Goal: Task Accomplishment & Management: Manage account settings

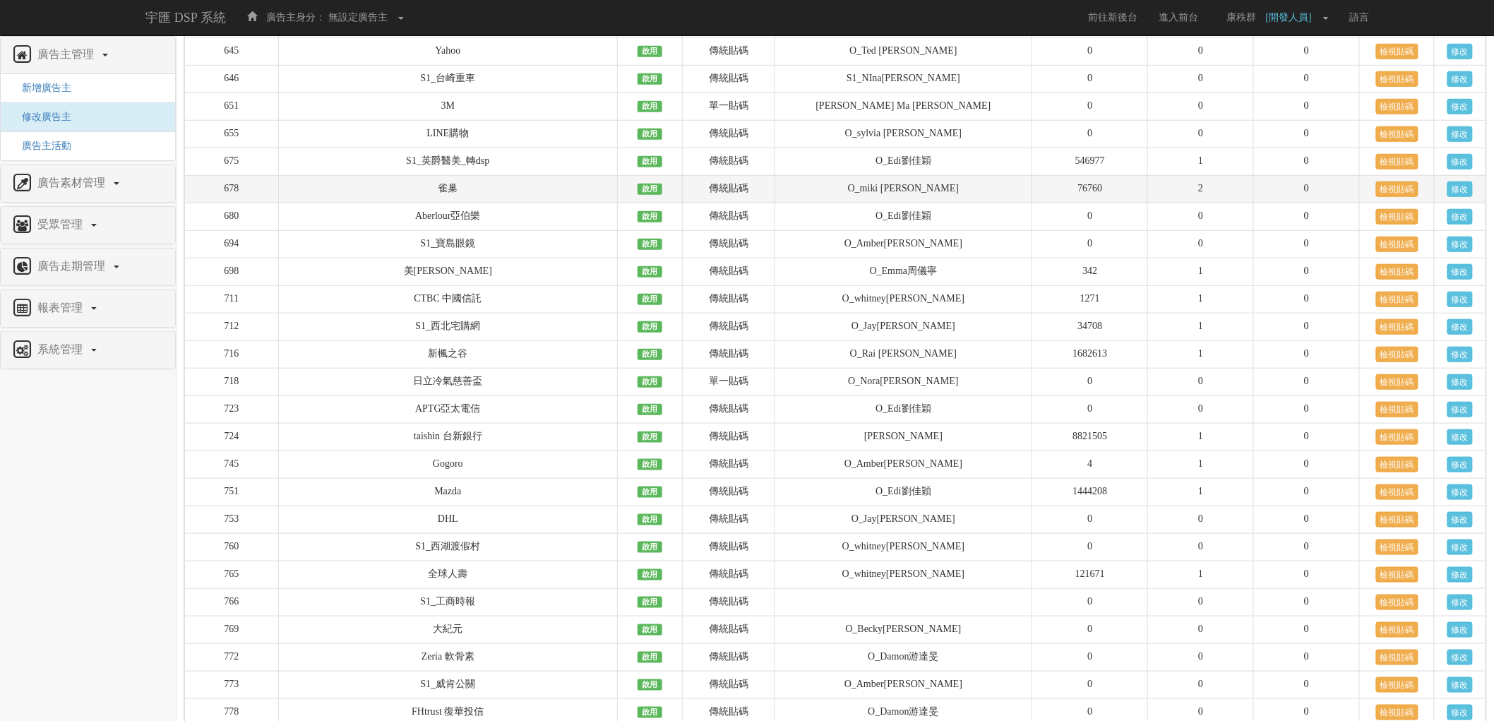
scroll to position [2824, 0]
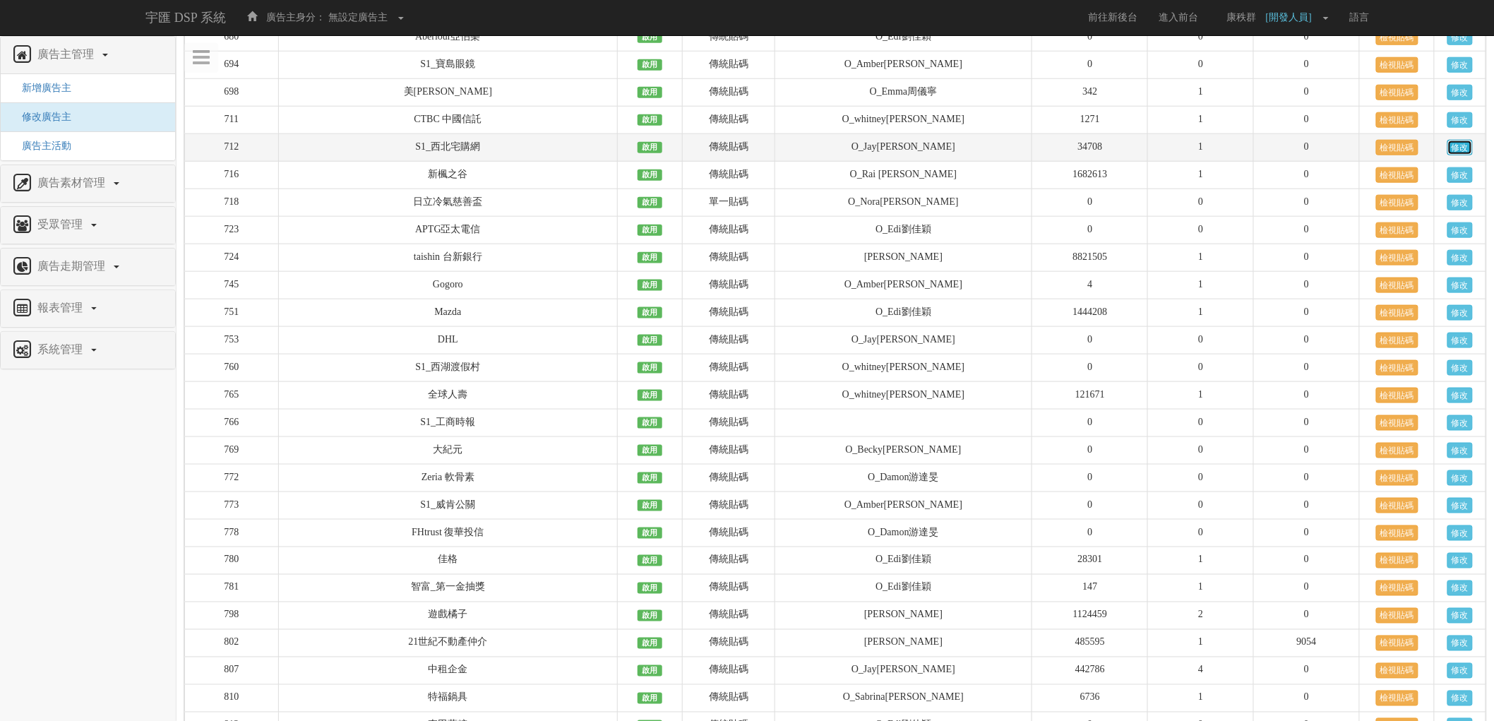
click at [1455, 155] on link "修改" at bounding box center [1459, 148] width 25 height 16
click at [1466, 155] on link "修改" at bounding box center [1459, 148] width 25 height 16
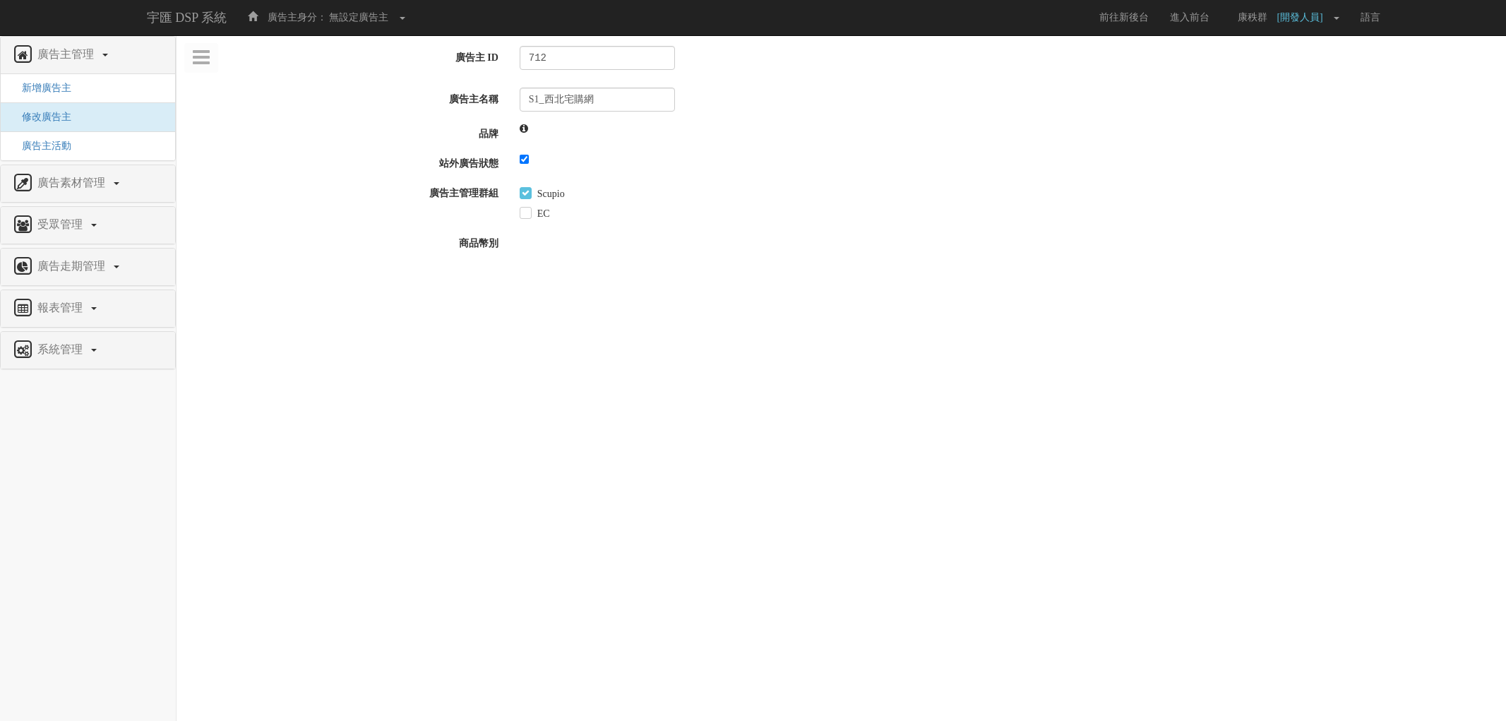
select select "c56f69a8-00bc-46aa-829e-84e60e139019"
select select
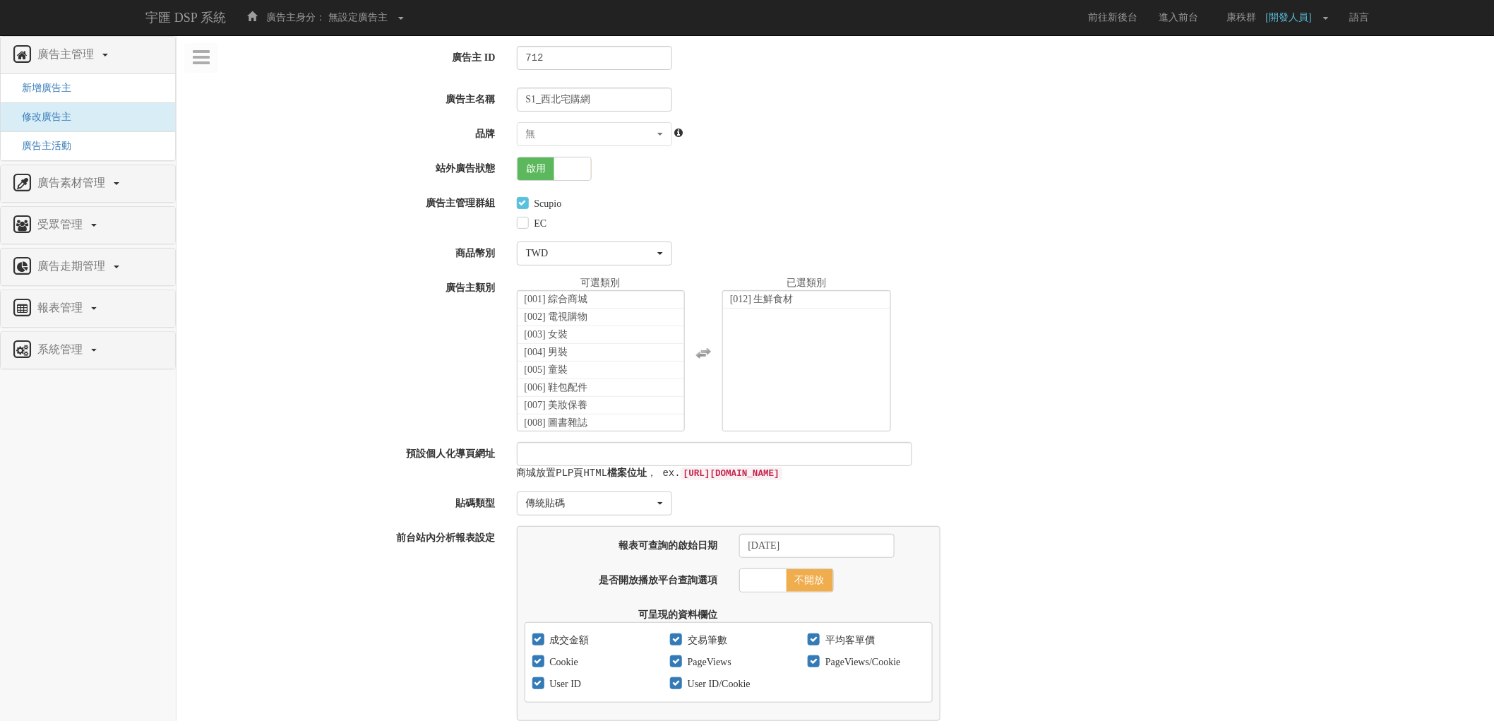
scroll to position [112, 0]
click at [559, 160] on span at bounding box center [572, 168] width 37 height 23
checkbox input "false"
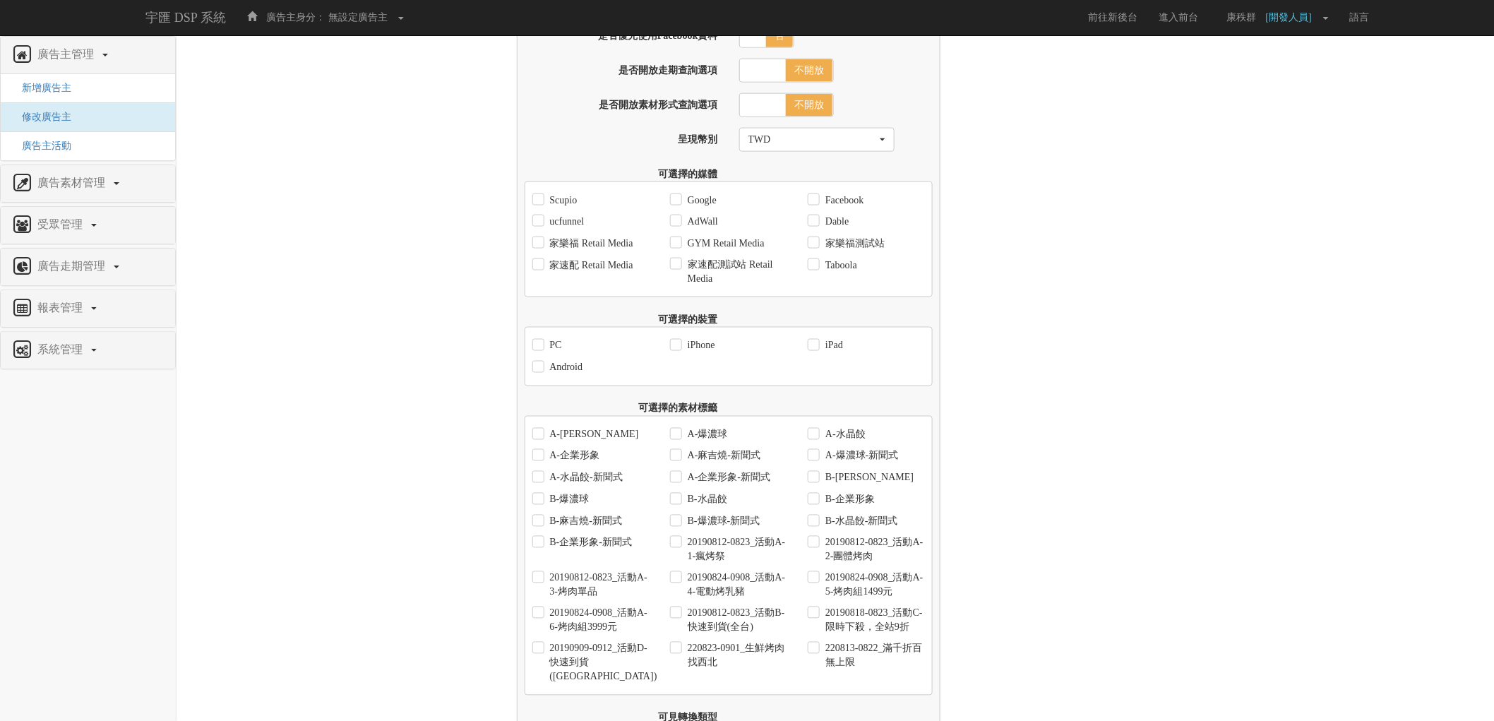
scroll to position [1130, 0]
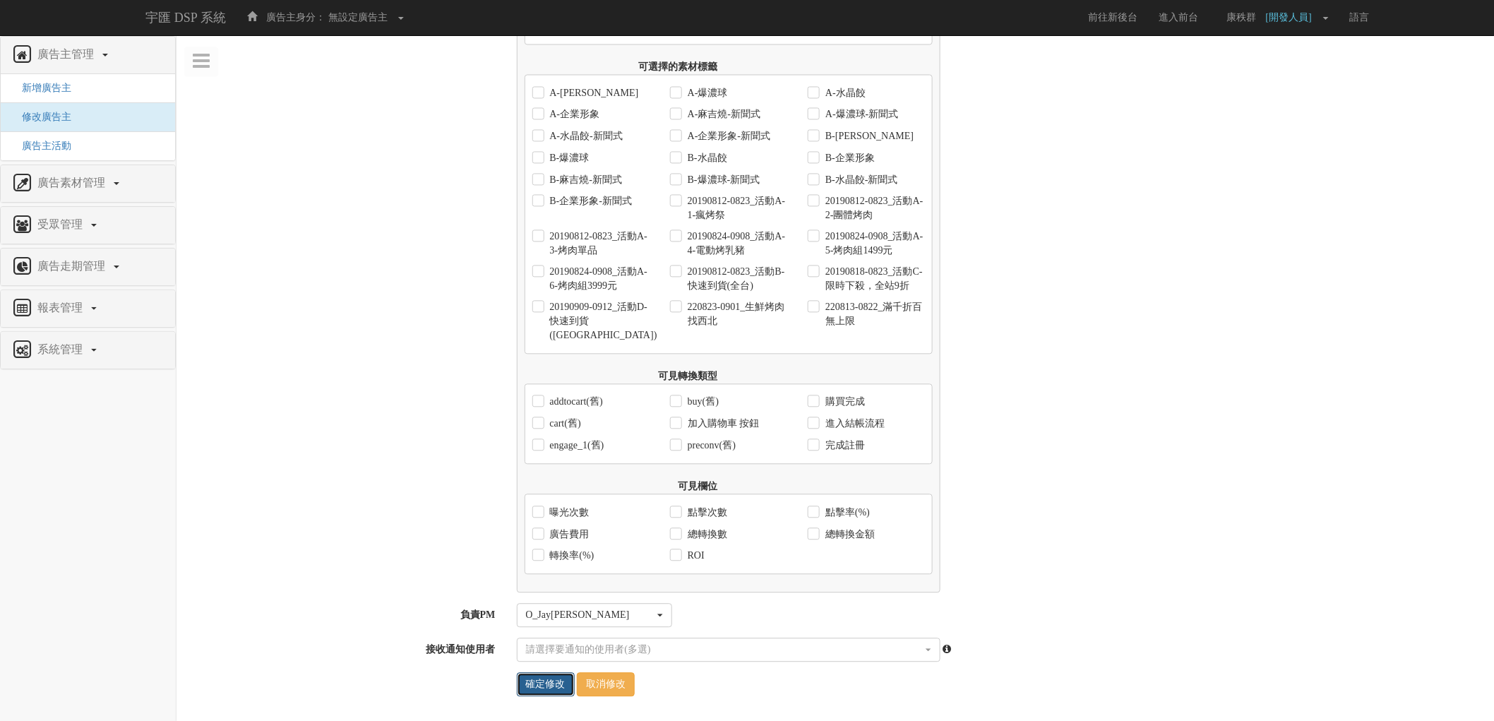
click at [552, 683] on input "確定修改" at bounding box center [546, 684] width 58 height 24
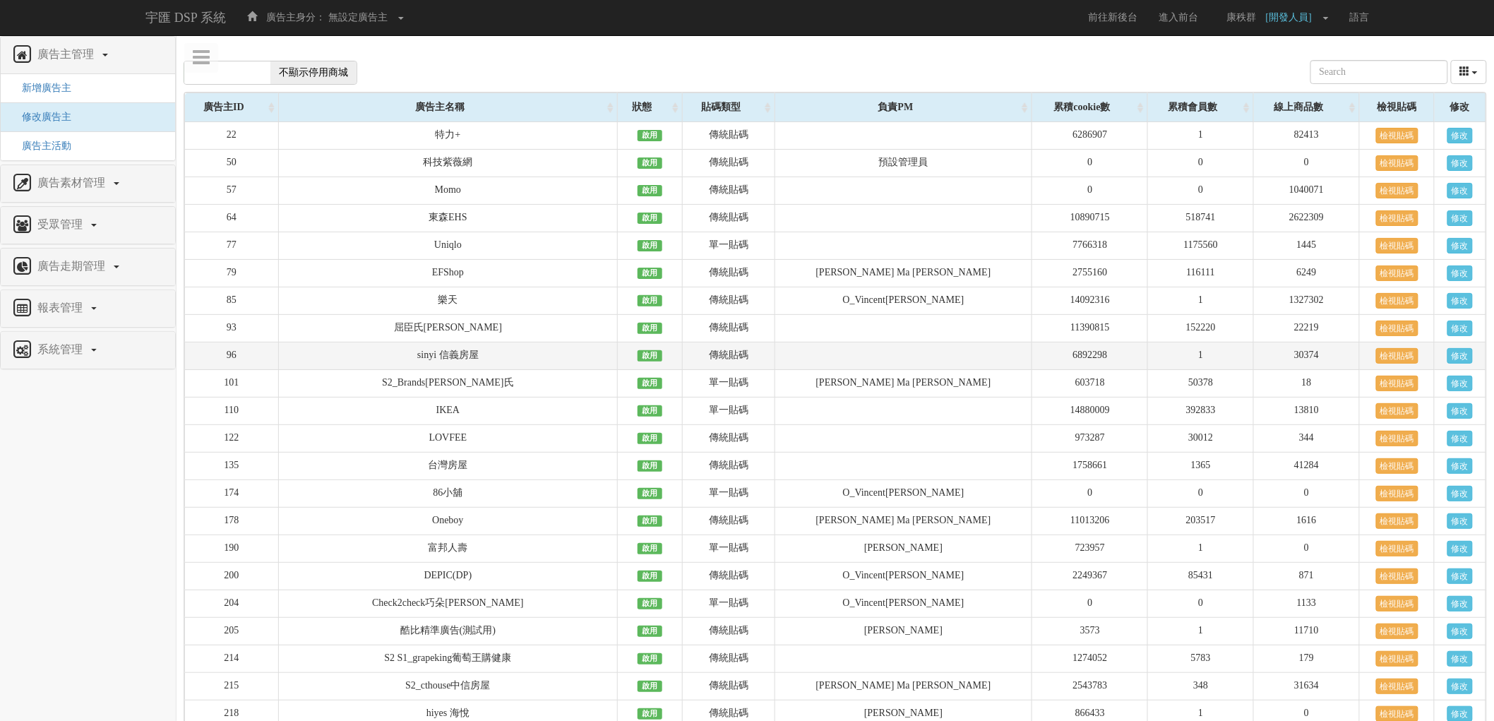
drag, startPoint x: 217, startPoint y: 138, endPoint x: 605, endPoint y: 361, distance: 446.9
click at [605, 361] on td "sinyi 信義房屋" at bounding box center [447, 356] width 339 height 28
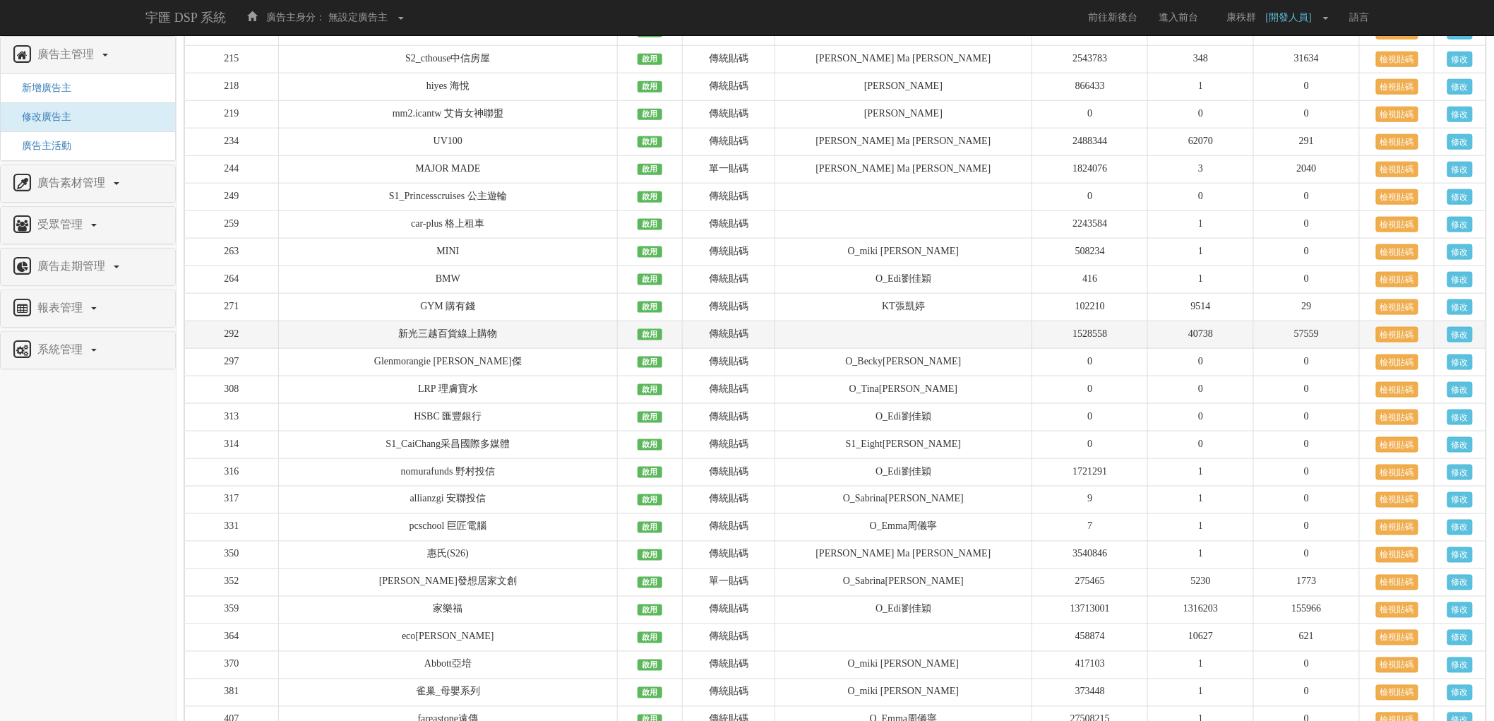
click at [611, 349] on td "新光三越百貨線上購物" at bounding box center [447, 335] width 339 height 28
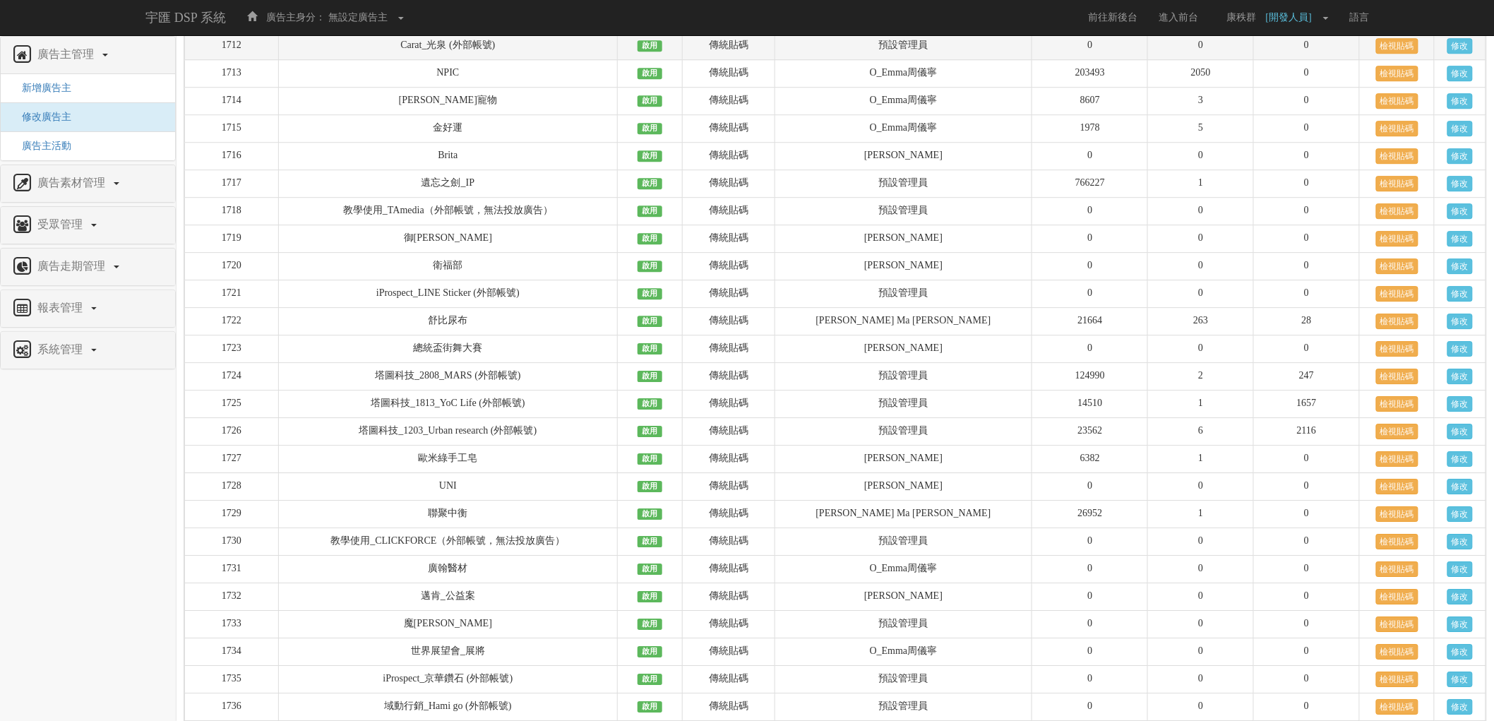
scroll to position [17298, 0]
